Goal: Information Seeking & Learning: Learn about a topic

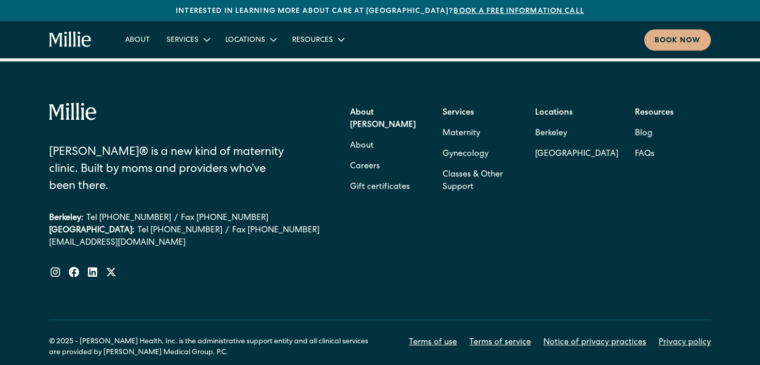
scroll to position [4210, 0]
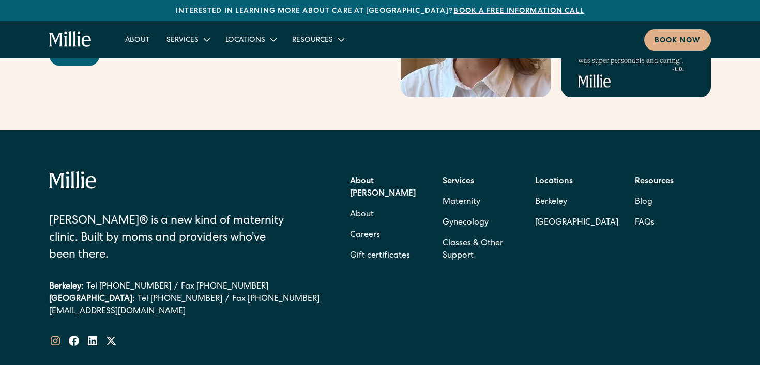
click at [56, 335] on icon at bounding box center [55, 341] width 12 height 12
click at [367, 225] on link "Careers" at bounding box center [365, 235] width 30 height 21
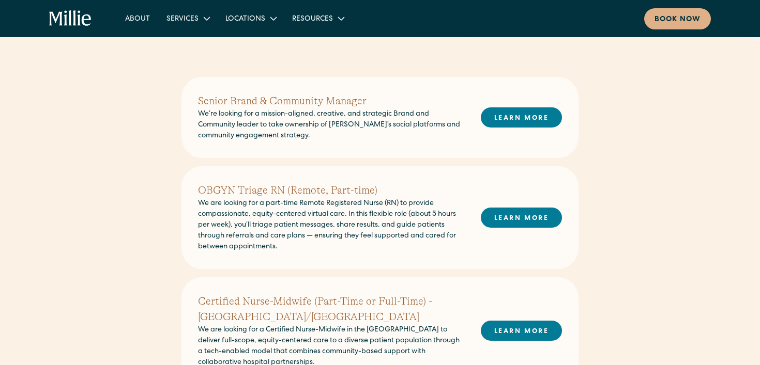
scroll to position [229, 0]
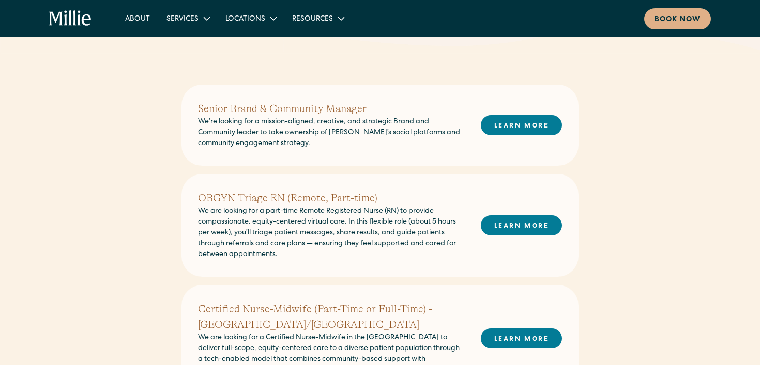
click at [231, 108] on h2 "Senior Brand & Community Manager" at bounding box center [331, 109] width 266 height 16
click at [493, 124] on link "LEARN MORE" at bounding box center [521, 125] width 81 height 20
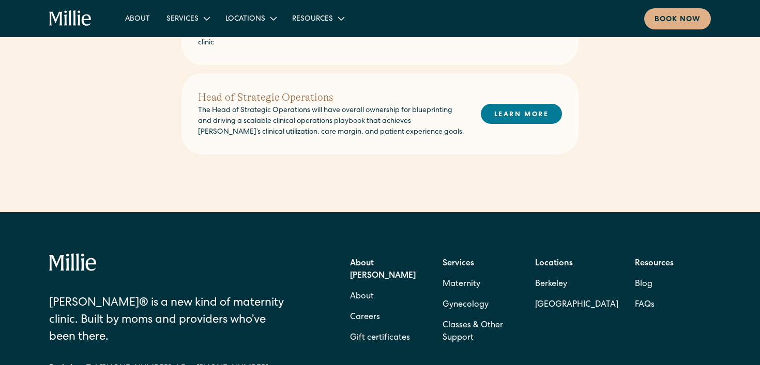
scroll to position [779, 0]
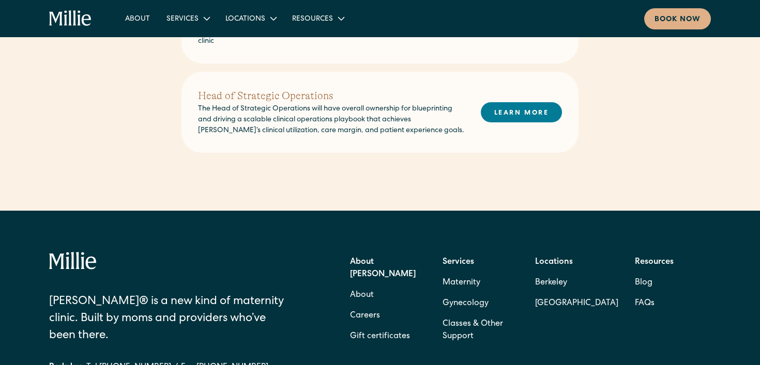
click at [291, 88] on h2 "Head of Strategic Operations" at bounding box center [331, 96] width 266 height 16
click at [530, 102] on link "LEARN MORE" at bounding box center [521, 112] width 81 height 20
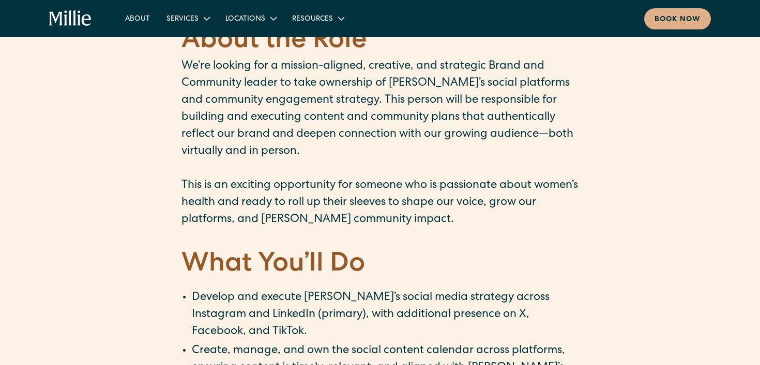
scroll to position [381, 0]
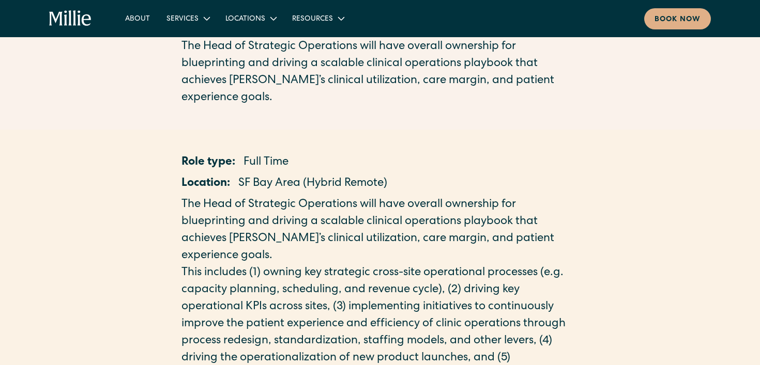
scroll to position [100, 0]
